Goal: Task Accomplishment & Management: Manage account settings

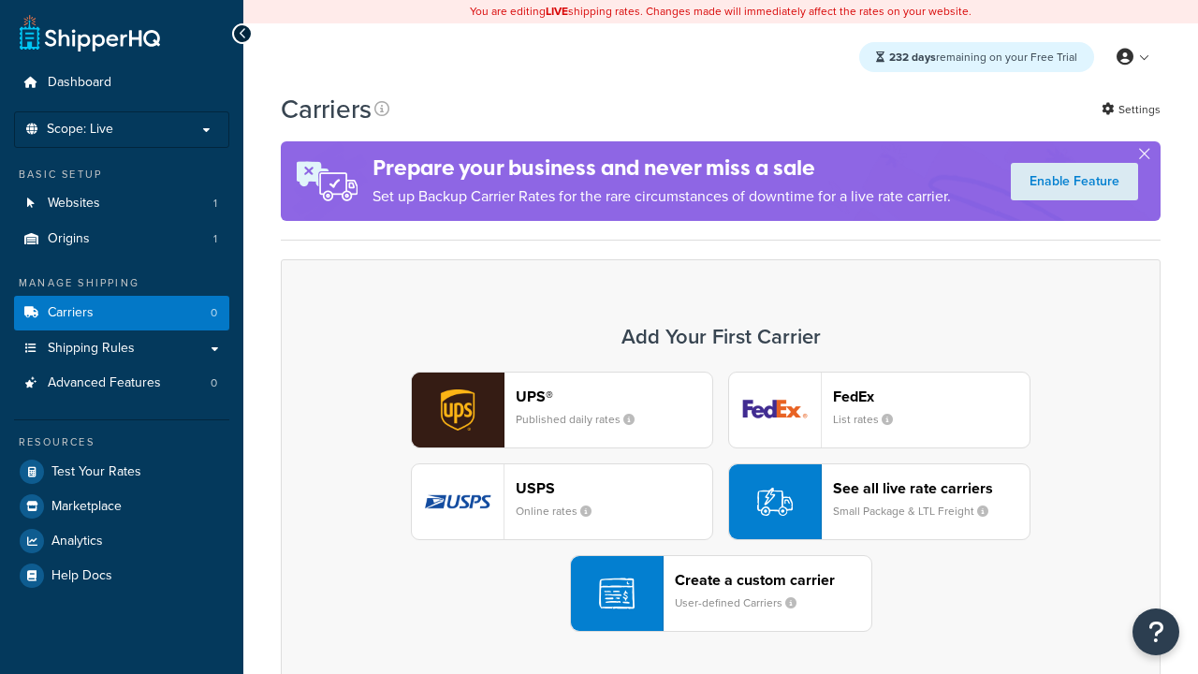
click at [721, 503] on div "UPS® Published daily rates FedEx List rates USPS Online rates See all live rate…" at bounding box center [720, 502] width 841 height 260
click at [931, 397] on header "FedEx" at bounding box center [931, 397] width 197 height 18
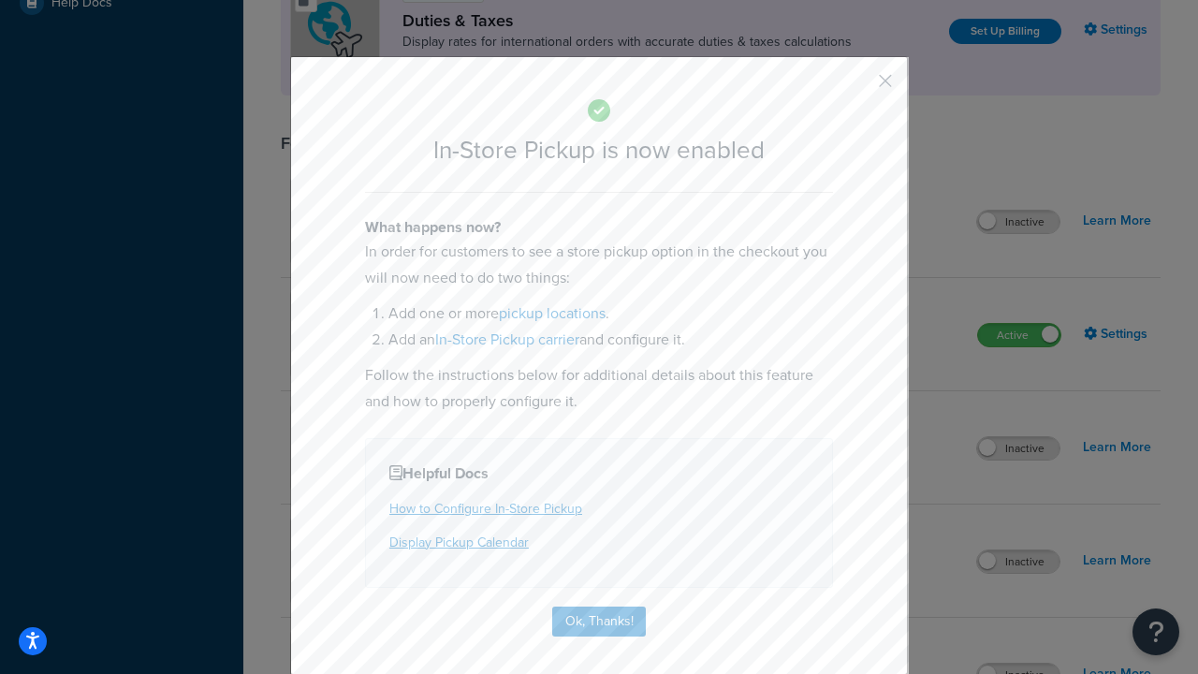
click at [857, 87] on button "button" at bounding box center [858, 87] width 5 height 5
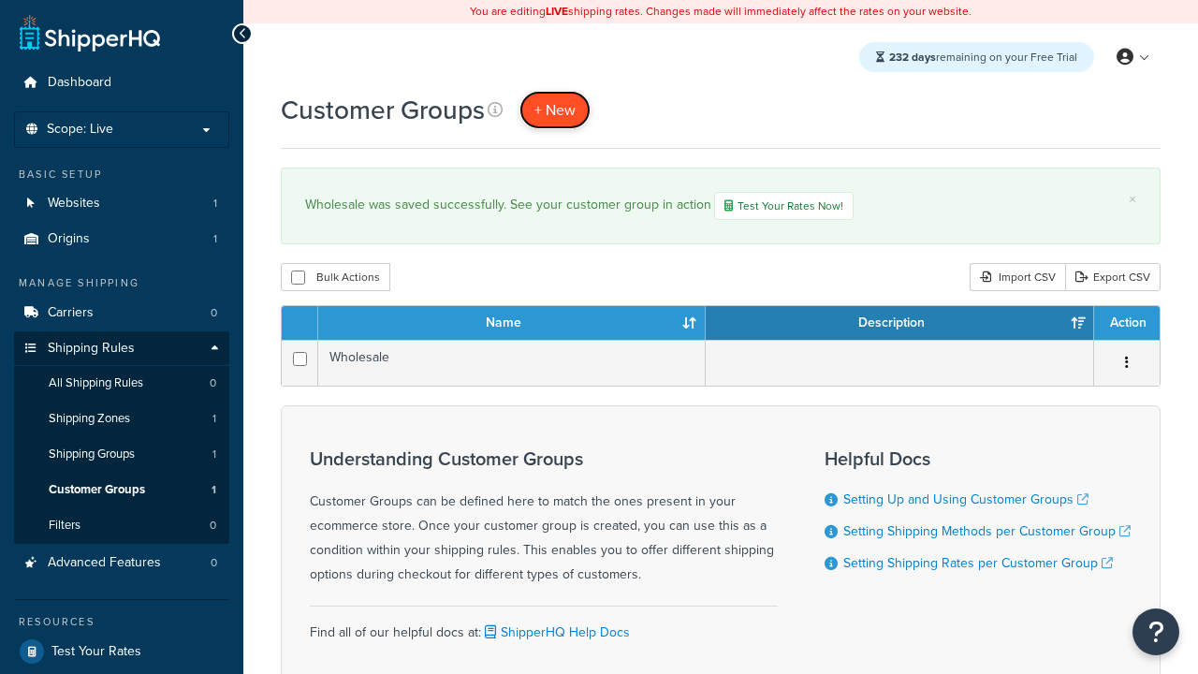
click at [555, 110] on span "+ New" at bounding box center [554, 110] width 41 height 22
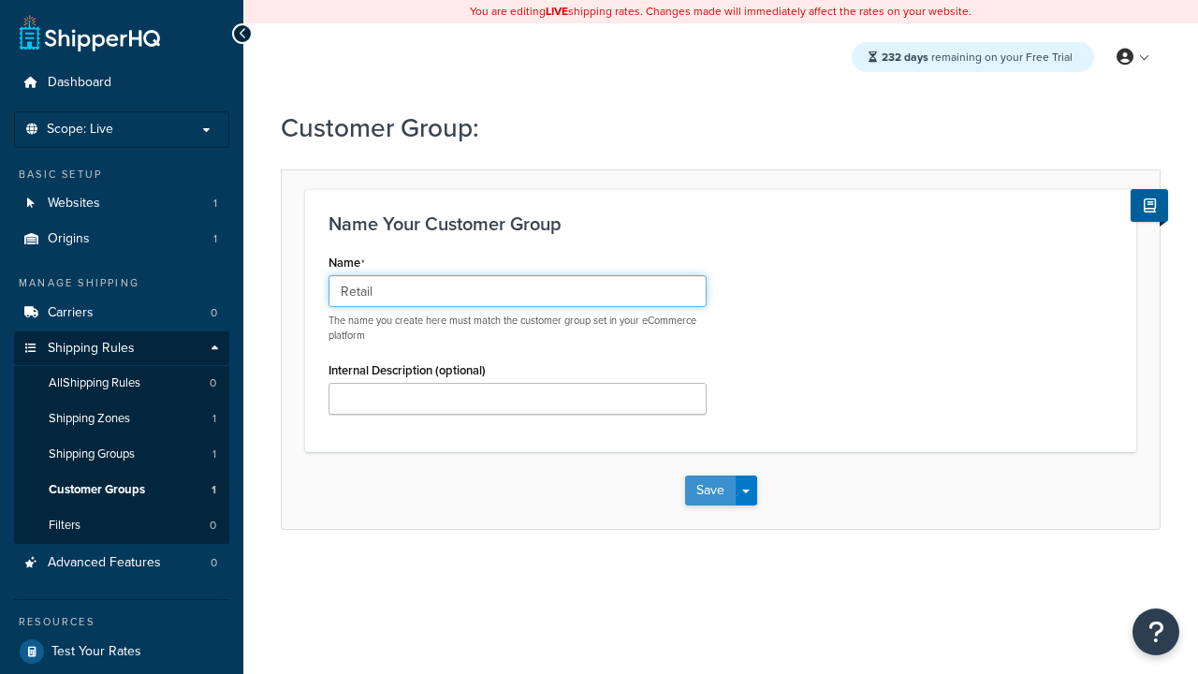
type input "Retail"
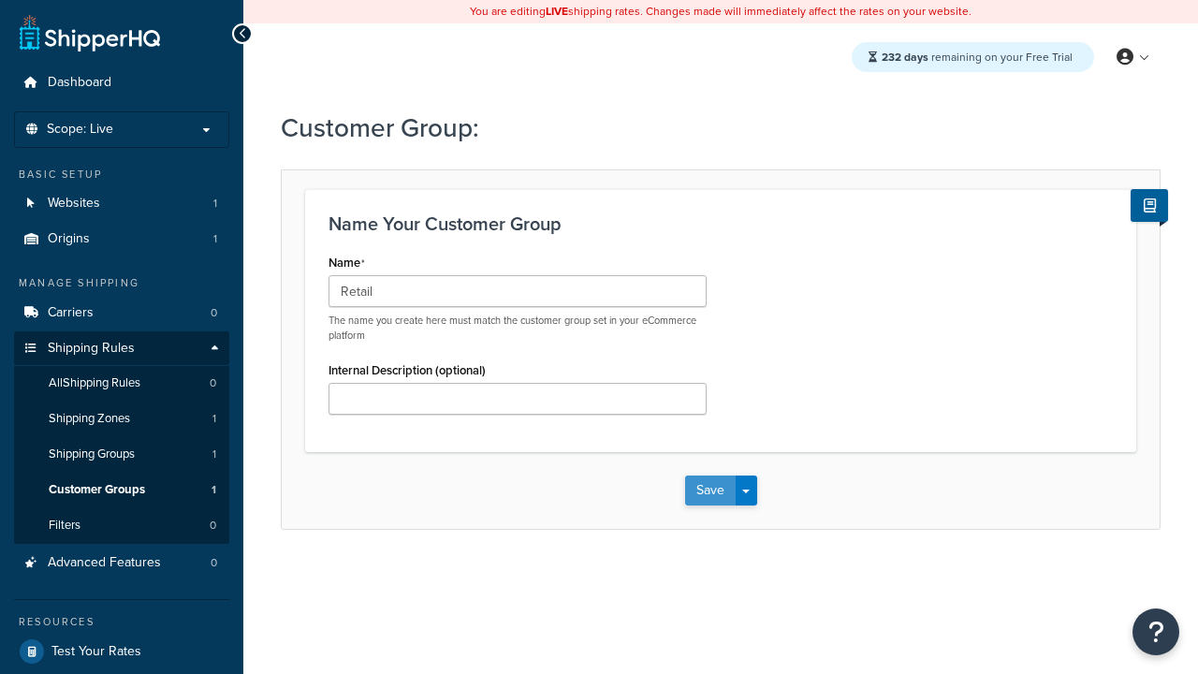
click at [709, 491] on button "Save" at bounding box center [710, 490] width 51 height 30
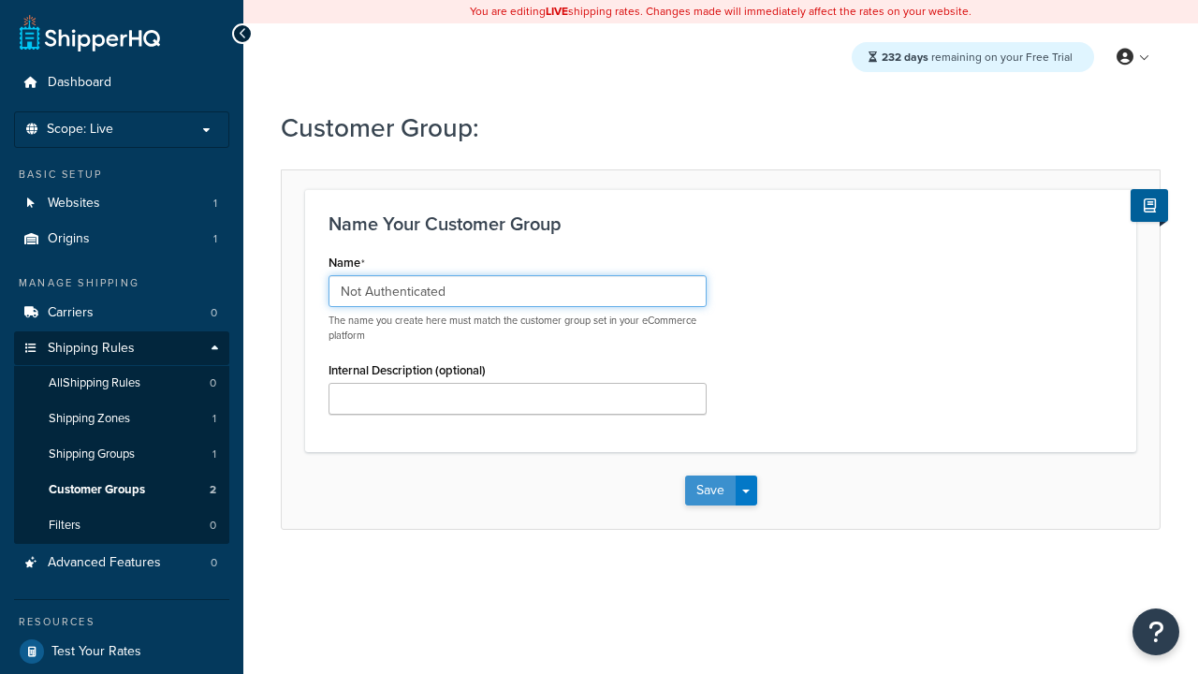
type input "Not Authenticated"
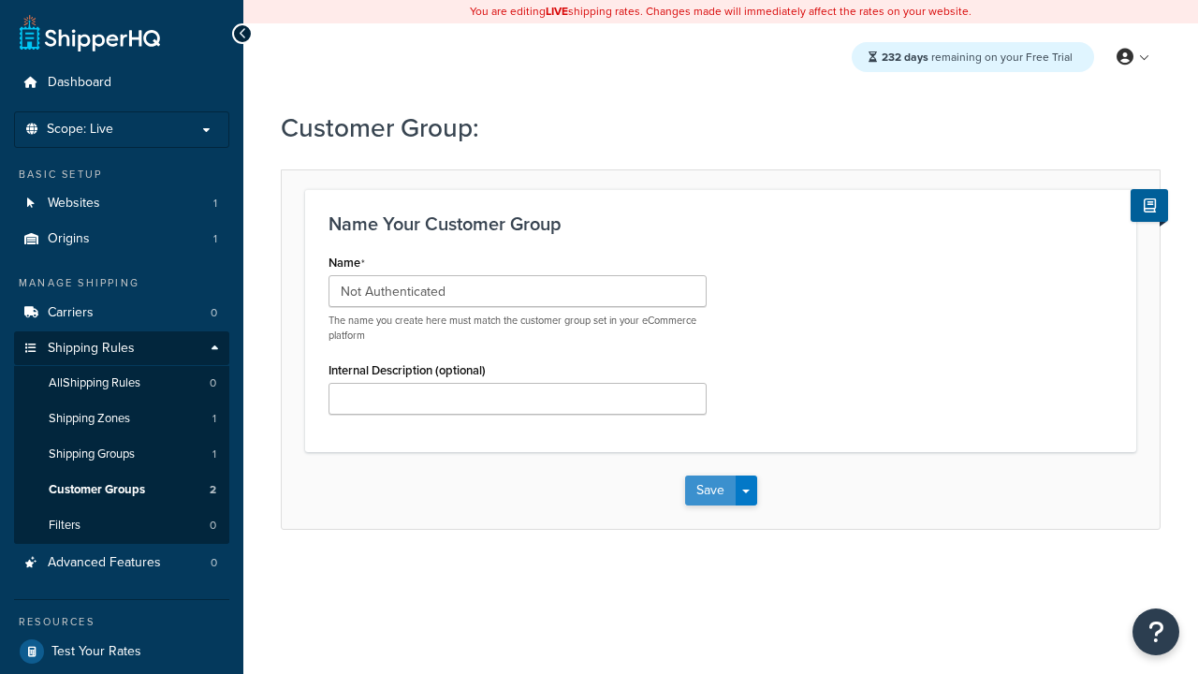
click at [709, 491] on button "Save" at bounding box center [710, 490] width 51 height 30
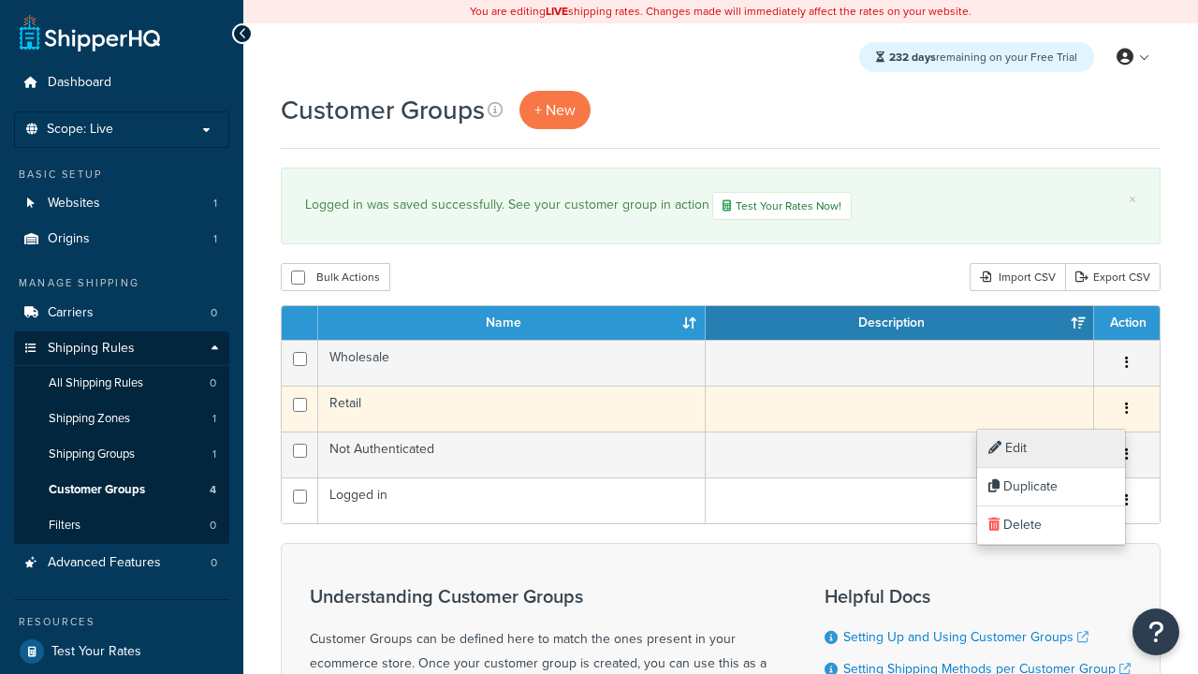
click at [1050, 448] on link "Edit" at bounding box center [1051, 449] width 148 height 38
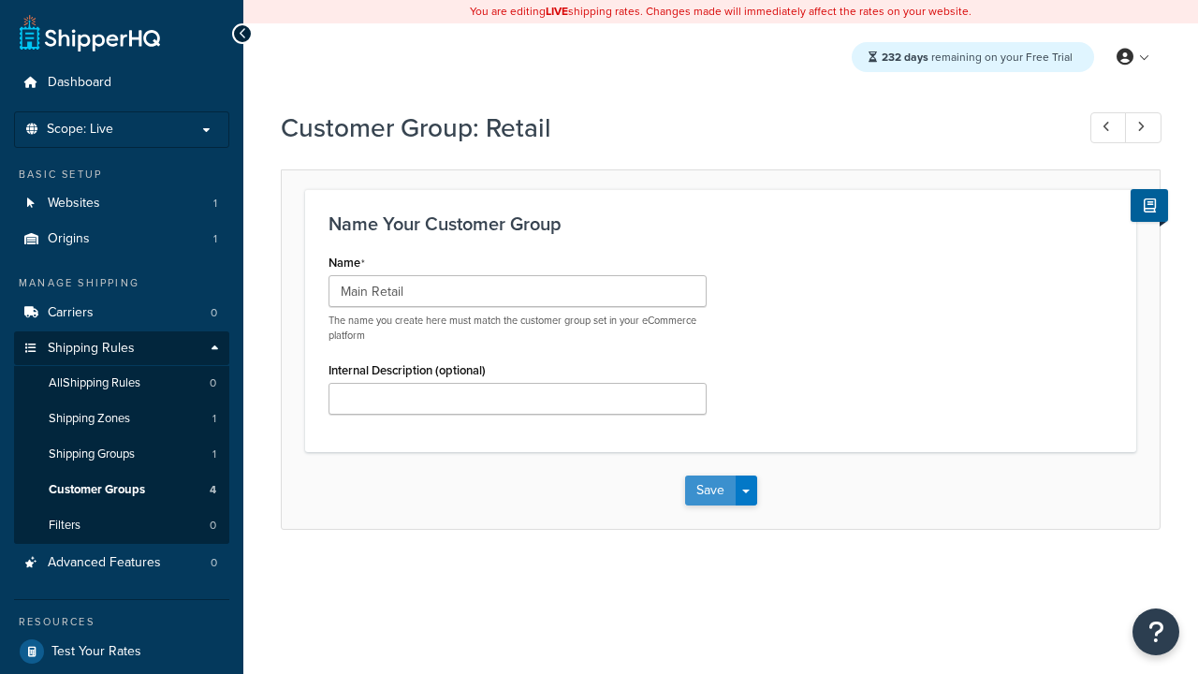
type input "Main Retail"
click at [709, 491] on button "Save" at bounding box center [710, 490] width 51 height 30
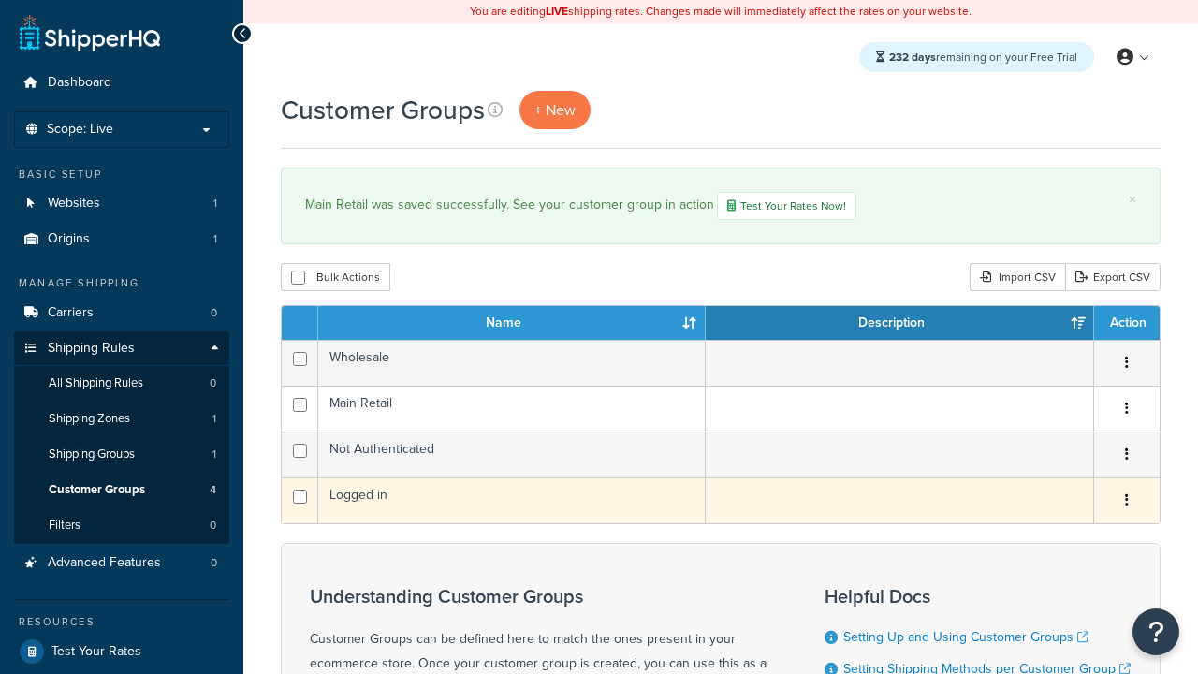
click at [1126, 504] on icon "button" at bounding box center [1127, 499] width 4 height 13
click at [0, 0] on link "Duplicate" at bounding box center [0, 0] width 0 height 0
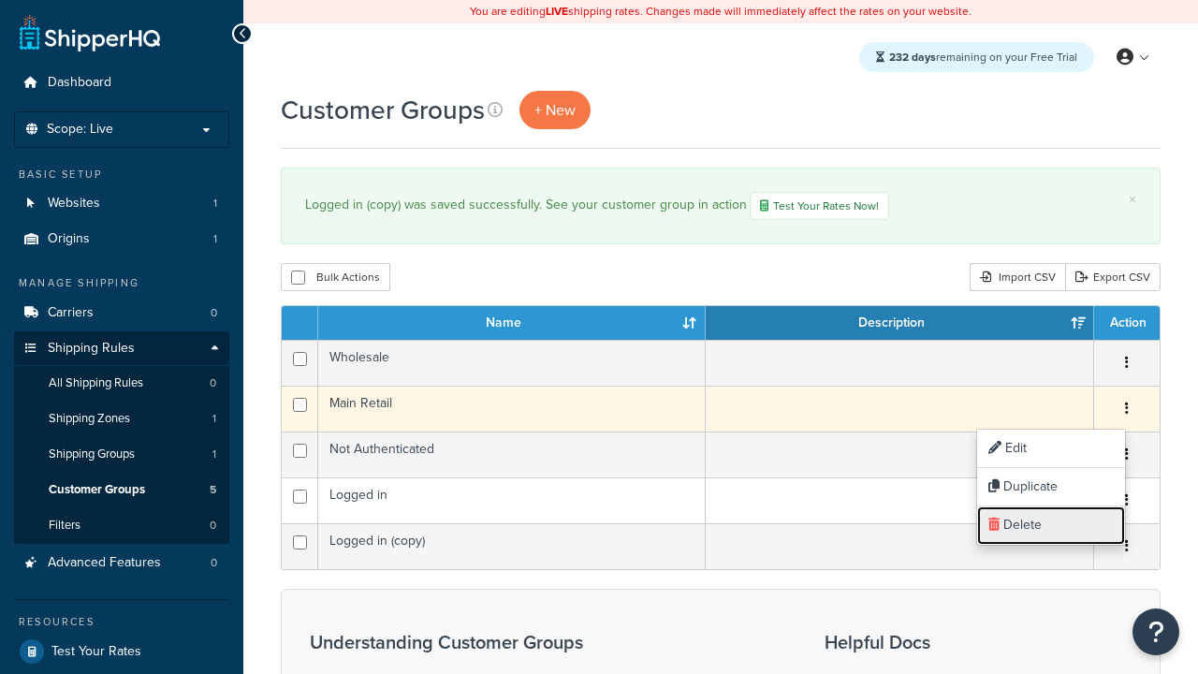
click at [1050, 525] on link "Delete" at bounding box center [1051, 525] width 148 height 38
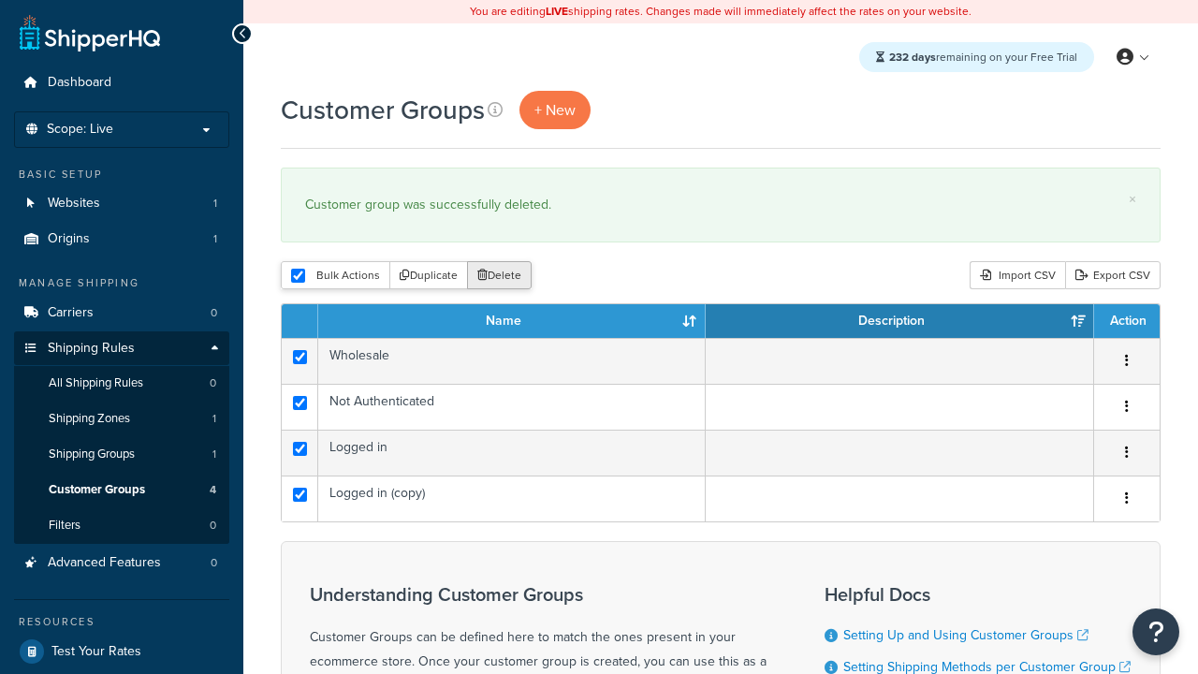
click at [498, 277] on button "Delete" at bounding box center [499, 275] width 65 height 28
